Goal: Task Accomplishment & Management: Use online tool/utility

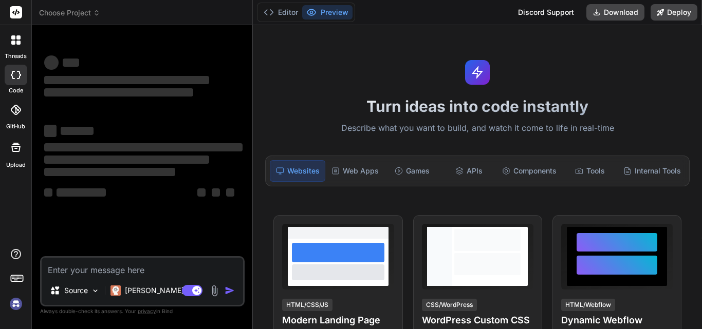
click at [356, 193] on div "Turn ideas into code instantly Describe what you want to build, and watch it co…" at bounding box center [477, 177] width 449 height 304
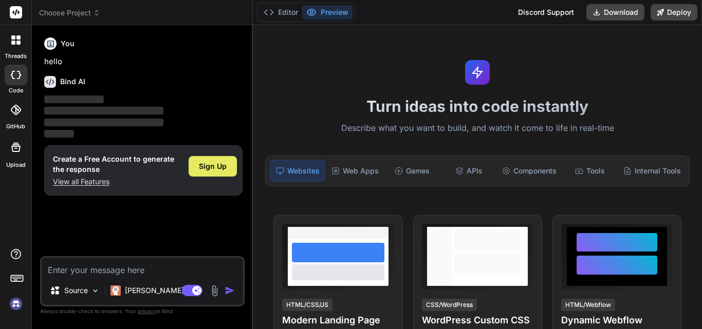
click at [226, 164] on span "Sign Up" at bounding box center [213, 166] width 28 height 10
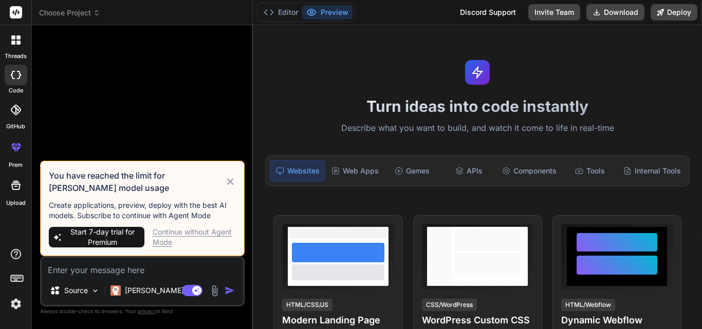
click at [232, 184] on icon at bounding box center [230, 181] width 7 height 7
type textarea "x"
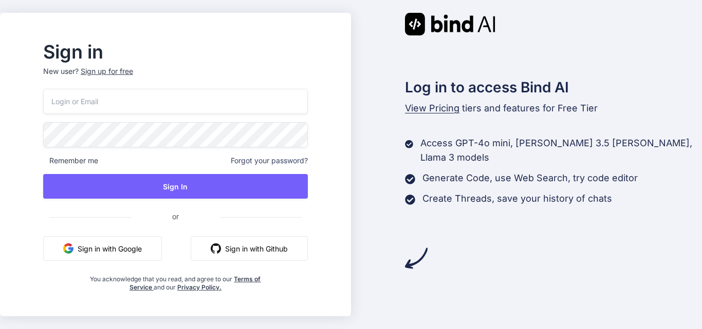
click at [161, 246] on button "Sign in with Google" at bounding box center [102, 248] width 119 height 25
